Goal: Information Seeking & Learning: Get advice/opinions

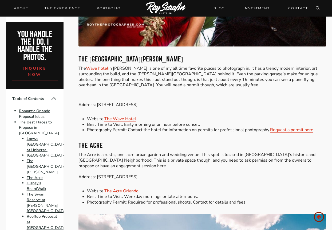
scroll to position [1191, 0]
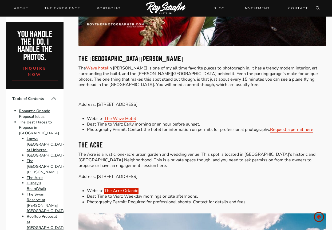
click at [125, 188] on link "The Acre Orlando" at bounding box center [121, 191] width 34 height 6
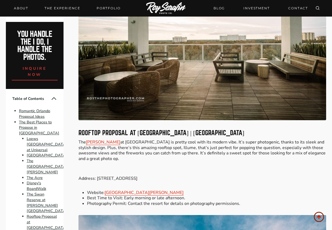
scroll to position [1954, 0]
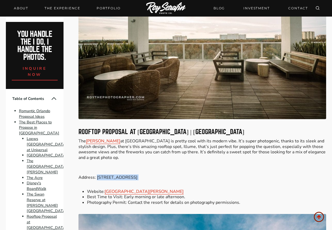
drag, startPoint x: 97, startPoint y: 172, endPoint x: 180, endPoint y: 175, distance: 83.2
click at [180, 175] on div "Please Share: June 18, 2025 Planning any proposal can be a challenge, but here …" at bounding box center [203, 189] width 248 height 3883
click at [121, 131] on div "Please Share: June 18, 2025 Planning any proposal can be a challenge, but here …" at bounding box center [203, 189] width 248 height 3883
click at [99, 138] on link "JW Marriott" at bounding box center [103, 141] width 34 height 6
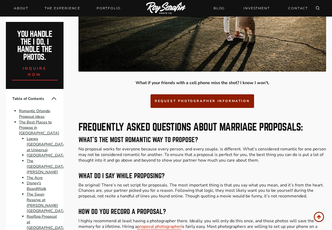
scroll to position [3071, 0]
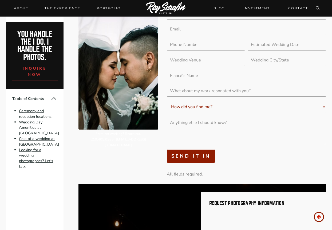
scroll to position [1781, 0]
